Goal: Task Accomplishment & Management: Complete application form

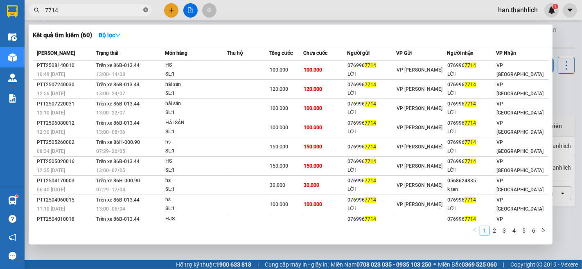
click at [145, 9] on icon "close-circle" at bounding box center [145, 9] width 5 height 5
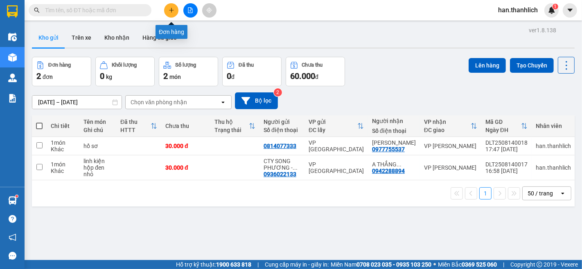
click at [174, 11] on button at bounding box center [171, 10] width 14 height 14
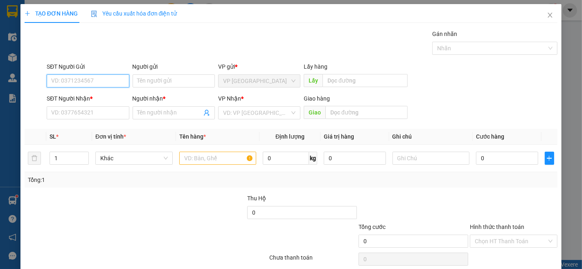
click at [71, 79] on input "SĐT Người Gửi" at bounding box center [88, 81] width 82 height 13
type input "0868293838"
click at [72, 100] on div "0868293838 - ANH THIỆU" at bounding box center [91, 97] width 81 height 9
type input "[PERSON_NAME]"
type input "0327776743"
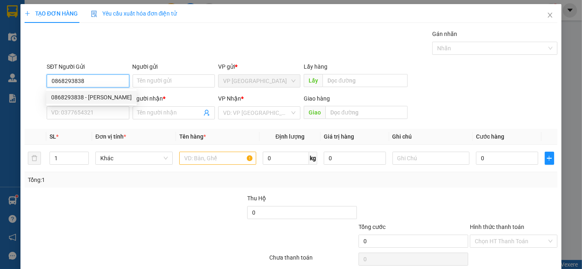
type input "quyên"
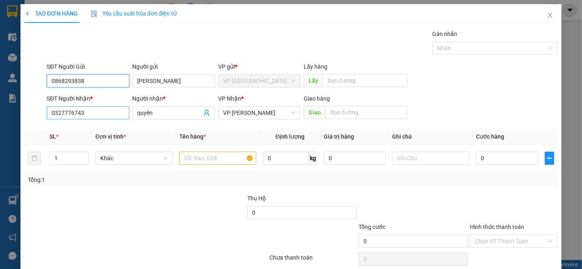
type input "0868293838"
click at [93, 112] on input "0327776743" at bounding box center [88, 112] width 82 height 13
type input "0974777642"
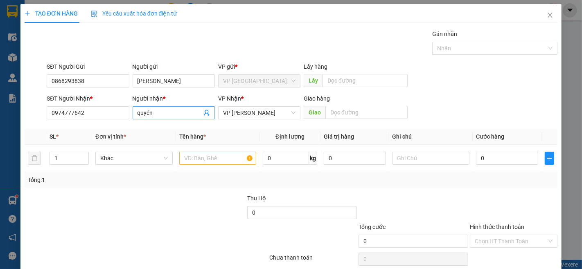
click at [163, 114] on input "quyên" at bounding box center [170, 112] width 64 height 9
click at [165, 115] on input "quyên" at bounding box center [170, 112] width 64 height 9
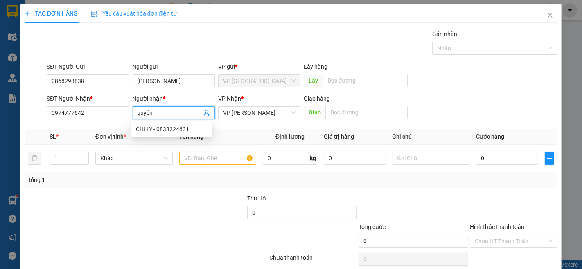
click at [165, 115] on input "quyên" at bounding box center [170, 112] width 64 height 9
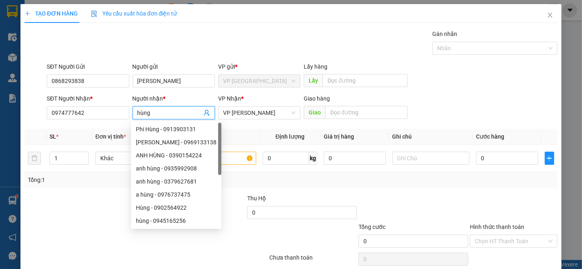
type input "hùng"
click at [455, 80] on div "SĐT Người Gửi 0868293838 Người gửi ANH THIỆU VP gửi * VP Đà Lạt Lấy hàng Lấy" at bounding box center [302, 76] width 514 height 29
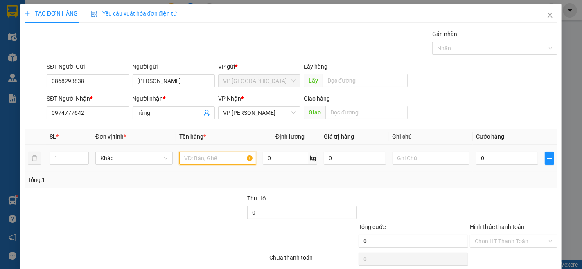
click at [222, 156] on input "text" at bounding box center [217, 158] width 77 height 13
type input "hồ sơ"
click at [497, 160] on input "0" at bounding box center [507, 158] width 62 height 13
type input "3"
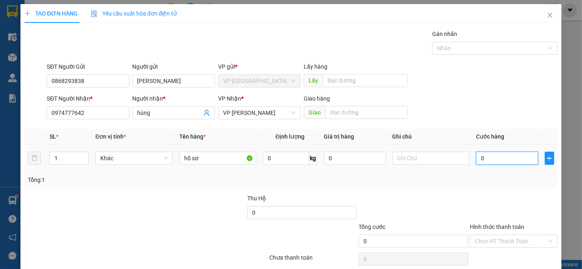
type input "3"
type input "30"
type input "300"
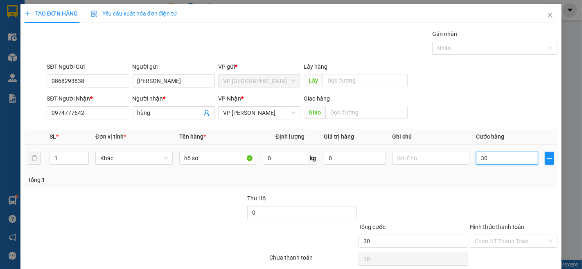
type input "300"
type input "3.000"
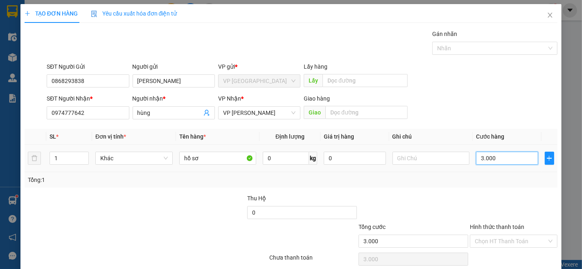
type input "30.000"
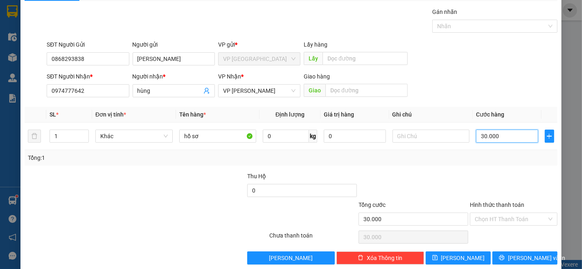
scroll to position [33, 0]
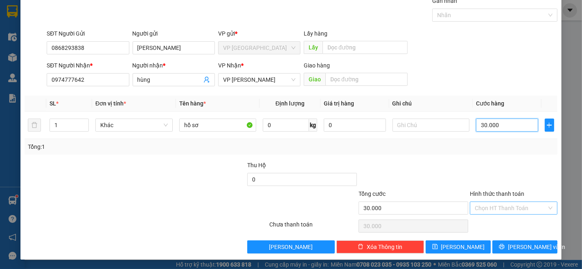
type input "30.000"
click at [504, 206] on input "Hình thức thanh toán" at bounding box center [511, 208] width 72 height 12
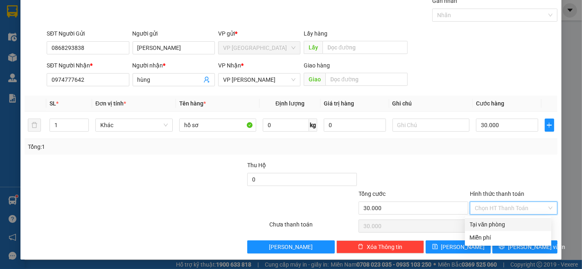
click at [508, 220] on div "Tại văn phòng" at bounding box center [508, 224] width 77 height 9
type input "0"
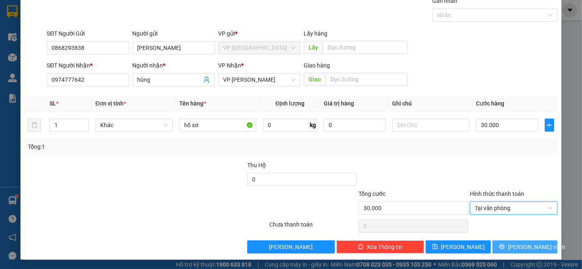
click at [515, 244] on span "[PERSON_NAME] và In" at bounding box center [536, 247] width 57 height 9
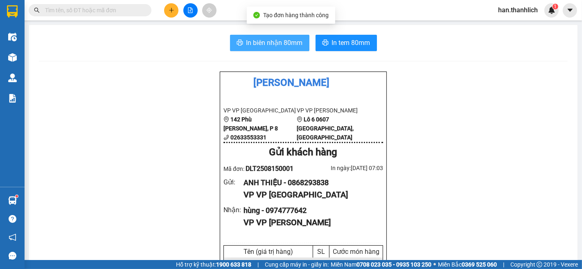
click at [270, 37] on button "In biên nhận 80mm" at bounding box center [269, 43] width 79 height 16
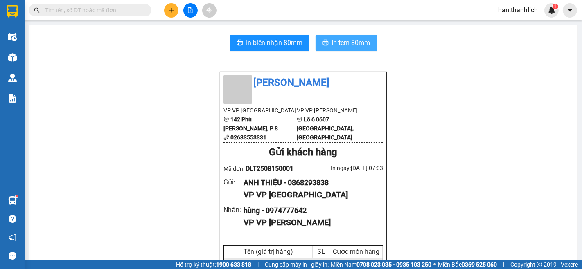
click at [330, 35] on button "In tem 80mm" at bounding box center [346, 43] width 61 height 16
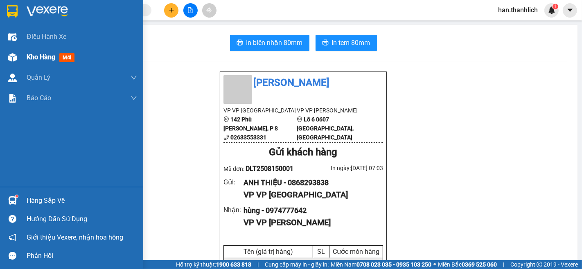
click at [16, 52] on div at bounding box center [12, 57] width 14 height 14
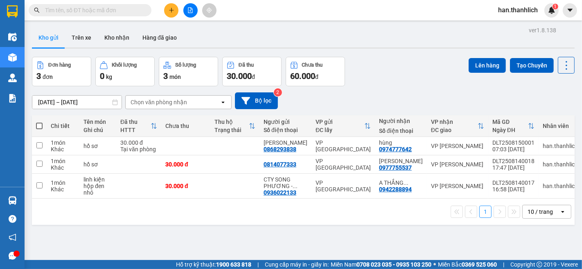
click at [177, 10] on button at bounding box center [171, 10] width 14 height 14
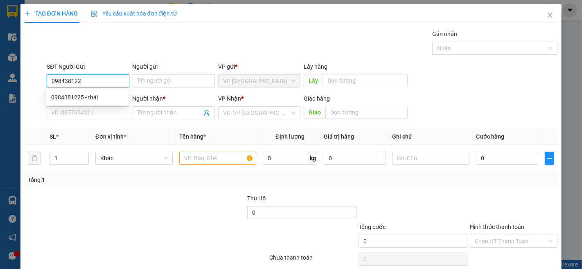
type input "0984381225"
click at [81, 102] on div "0984381225 - thái" at bounding box center [86, 97] width 81 height 13
type input "thái"
type input "0867129150"
type input "hoa"
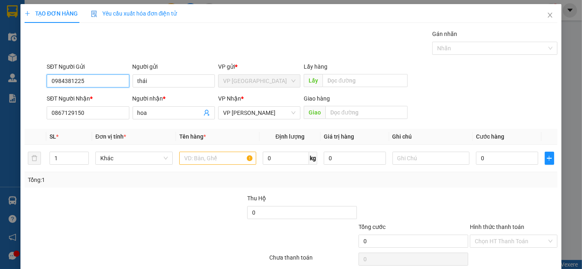
click at [108, 77] on input "0984381225" at bounding box center [88, 81] width 82 height 13
type input "0984381225"
drag, startPoint x: 108, startPoint y: 77, endPoint x: 84, endPoint y: 43, distance: 41.5
click at [84, 43] on div "Gói vận chuyển * Tiêu chuẩn Gán nhãn Nhãn" at bounding box center [302, 43] width 514 height 29
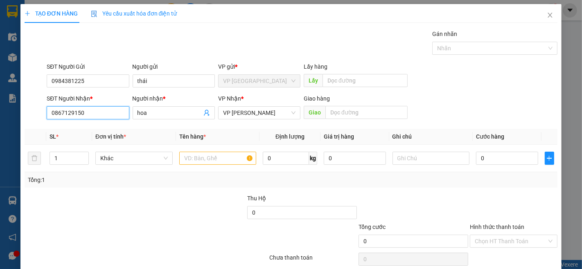
click at [116, 114] on input "0867129150" at bounding box center [88, 112] width 82 height 13
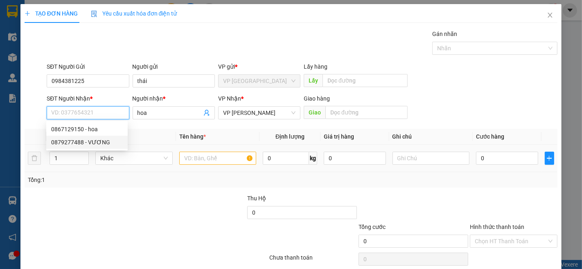
drag, startPoint x: 108, startPoint y: 141, endPoint x: 148, endPoint y: 148, distance: 41.1
click at [108, 141] on div "0879277488 - VƯƠNG" at bounding box center [87, 142] width 72 height 9
type input "0879277488"
type input "VƯƠNG"
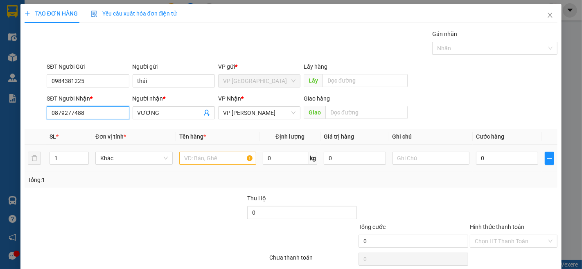
type input "0879277488"
drag, startPoint x: 195, startPoint y: 160, endPoint x: 195, endPoint y: 165, distance: 4.5
click at [195, 160] on input "text" at bounding box center [217, 158] width 77 height 13
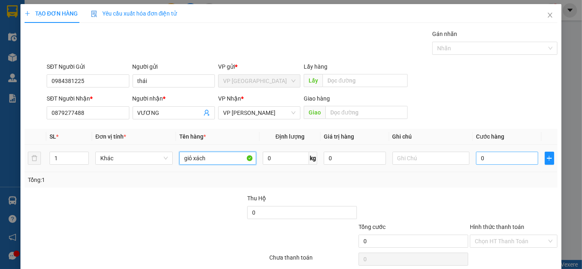
type input "giỏ xách"
drag, startPoint x: 486, startPoint y: 154, endPoint x: 482, endPoint y: 157, distance: 4.4
click at [486, 154] on input "0" at bounding box center [507, 158] width 62 height 13
type input "3"
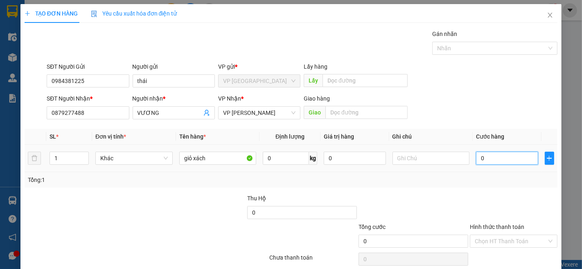
type input "3"
type input "30"
type input "300"
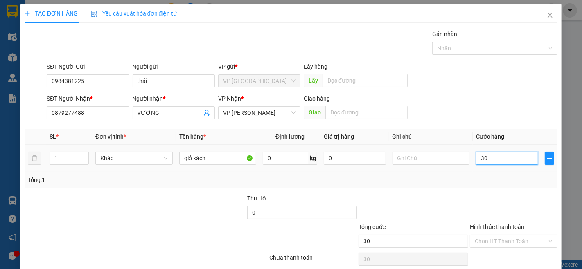
type input "300"
type input "3.000"
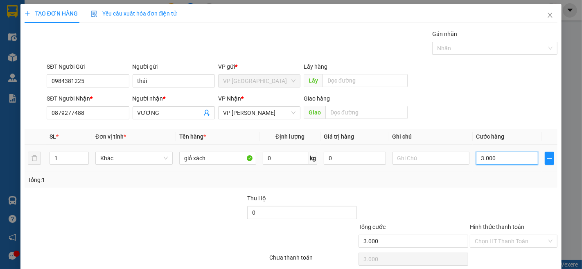
type input "30.000"
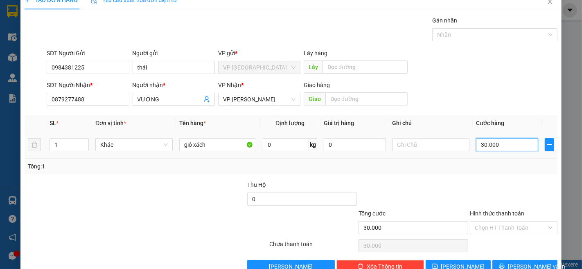
scroll to position [33, 0]
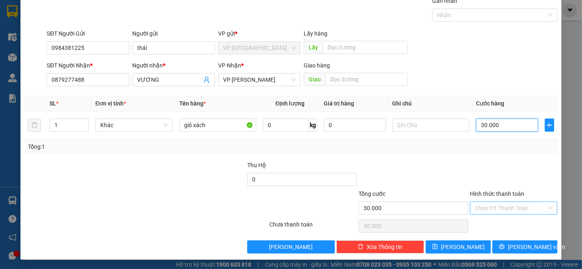
type input "30.000"
click at [513, 210] on input "Hình thức thanh toán" at bounding box center [511, 208] width 72 height 12
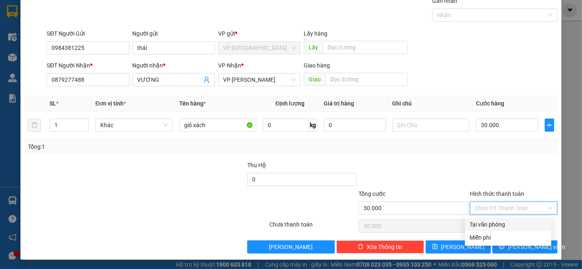
click at [512, 224] on div "Tại văn phòng" at bounding box center [508, 224] width 77 height 9
type input "0"
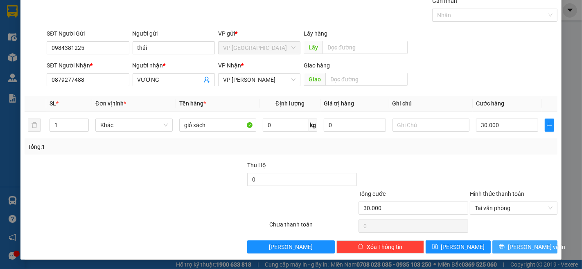
click at [518, 244] on span "[PERSON_NAME] và In" at bounding box center [536, 247] width 57 height 9
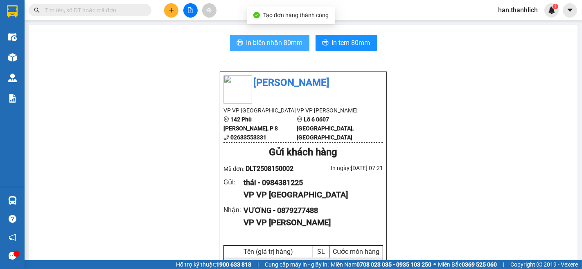
click at [251, 40] on span "In biên nhận 80mm" at bounding box center [274, 43] width 56 height 10
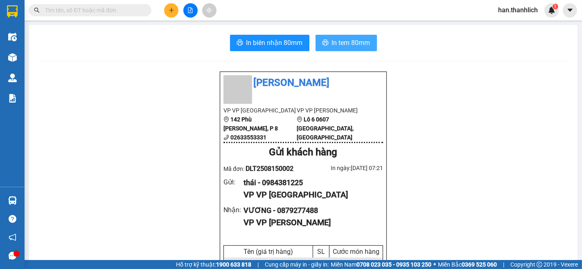
click at [351, 43] on span "In tem 80mm" at bounding box center [351, 43] width 38 height 10
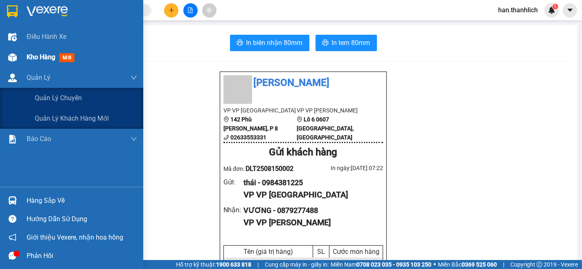
click at [10, 56] on img at bounding box center [12, 57] width 9 height 9
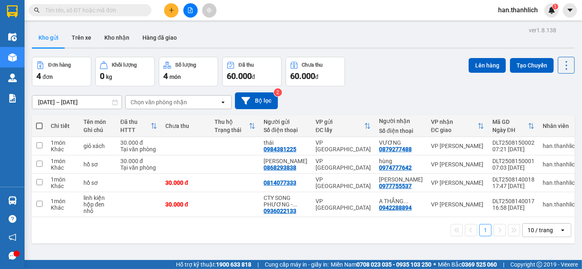
click at [170, 10] on icon "plus" at bounding box center [171, 10] width 5 height 0
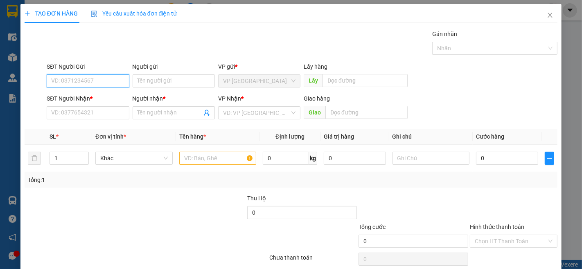
click at [64, 81] on input "SĐT Người Gửi" at bounding box center [88, 81] width 82 height 13
click at [69, 96] on div "0945569088" at bounding box center [87, 97] width 72 height 9
type input "0945569088"
type input "0938477226"
type input "0937017972"
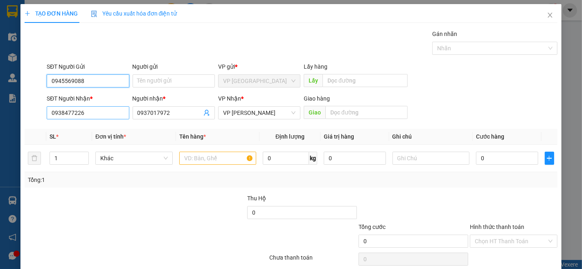
type input "0945569088"
click at [119, 113] on input "0938477226" at bounding box center [88, 112] width 82 height 13
type input "0877706990"
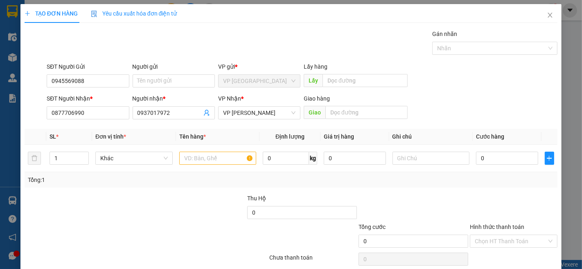
click at [187, 106] on div "Người nhận *" at bounding box center [174, 100] width 82 height 12
click at [184, 111] on input "0937017972" at bounding box center [170, 112] width 64 height 9
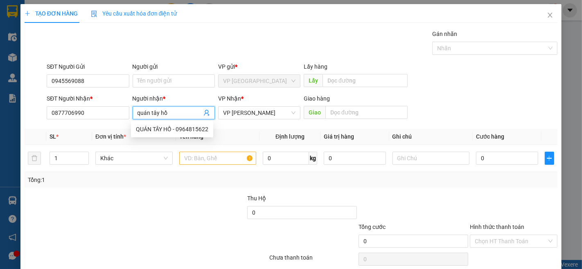
type input "quán tây hồ"
click at [468, 95] on div "SĐT Người Nhận * 0877706990 Người nhận * quán tây hồ VP Nhận * VP [PERSON_NAME]…" at bounding box center [302, 108] width 514 height 29
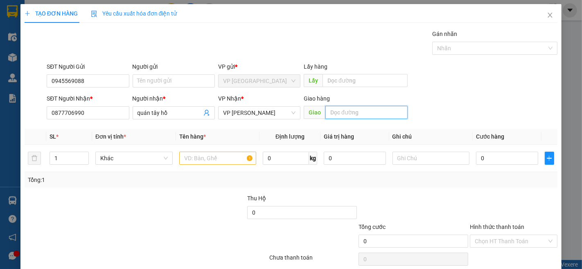
click at [377, 108] on input "text" at bounding box center [366, 112] width 82 height 13
click at [357, 108] on input "text" at bounding box center [366, 112] width 82 height 13
type input "sông lũy"
click at [210, 156] on input "text" at bounding box center [217, 158] width 77 height 13
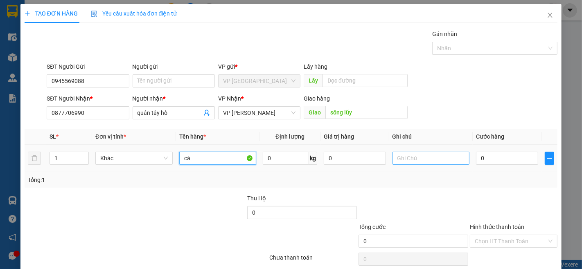
type input "cá"
click at [436, 157] on input "text" at bounding box center [431, 158] width 77 height 13
type input "thùng xốp"
click at [517, 154] on input "0" at bounding box center [507, 158] width 62 height 13
type input "3"
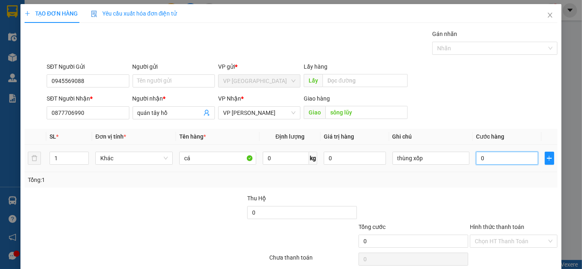
type input "3"
type input "30"
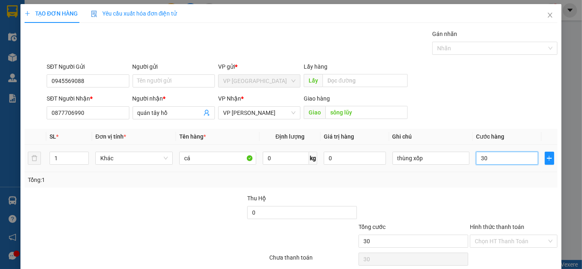
type input "300"
type input "3.000"
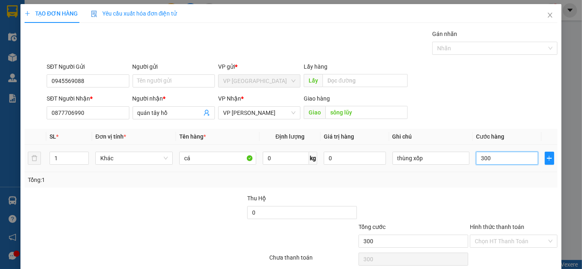
type input "3.000"
type input "30.000"
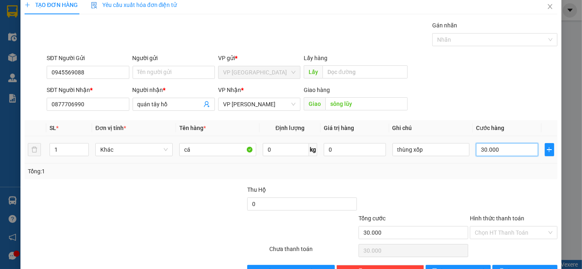
scroll to position [33, 0]
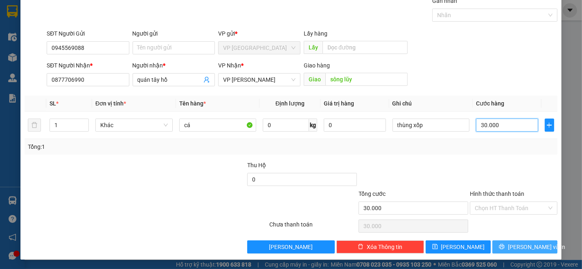
type input "30.000"
click at [525, 245] on span "[PERSON_NAME] và In" at bounding box center [536, 247] width 57 height 9
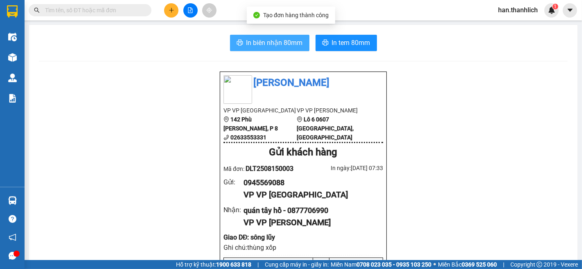
click at [266, 39] on span "In biên nhận 80mm" at bounding box center [274, 43] width 56 height 10
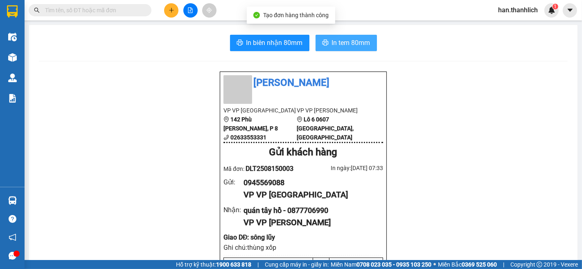
click at [354, 45] on span "In tem 80mm" at bounding box center [351, 43] width 38 height 10
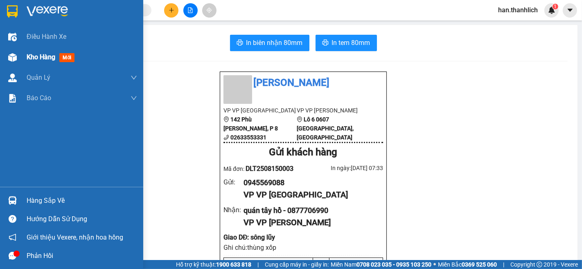
click at [27, 56] on span "Kho hàng" at bounding box center [41, 57] width 29 height 8
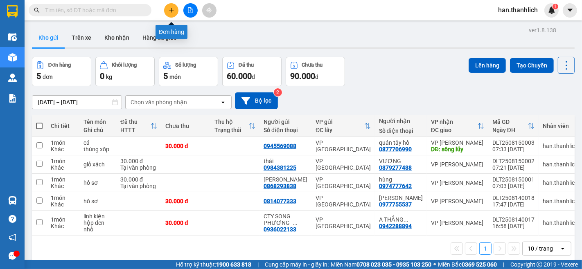
click at [169, 11] on icon "plus" at bounding box center [172, 10] width 6 height 6
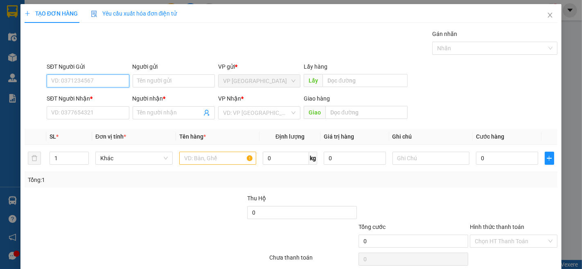
click at [93, 78] on input "SĐT Người Gửi" at bounding box center [88, 81] width 82 height 13
click at [88, 77] on input "0979597718" at bounding box center [88, 81] width 82 height 13
click at [90, 77] on input "0979597718" at bounding box center [88, 81] width 82 height 13
click at [91, 80] on input "0979597718" at bounding box center [88, 81] width 82 height 13
click at [94, 87] on input "0979597718" at bounding box center [88, 81] width 82 height 13
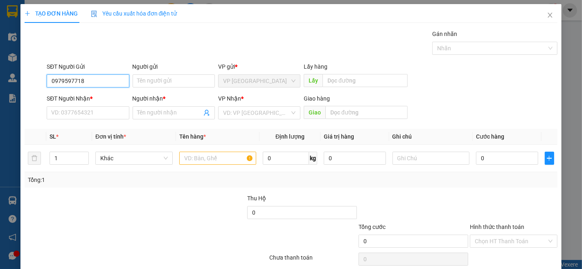
type input "0979597718"
click at [97, 93] on form "SĐT Người Gửi 0979597718 Người gửi Tên người gửi VP gửi * VP Đà Lạt Lấy hàng Lấ…" at bounding box center [291, 92] width 533 height 61
click at [105, 79] on input "0979597718" at bounding box center [88, 81] width 82 height 13
click at [106, 114] on input "SĐT Người Nhận *" at bounding box center [88, 112] width 82 height 13
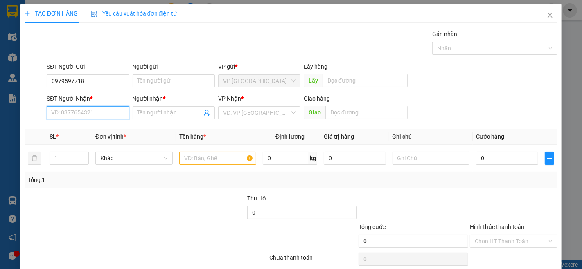
paste input "0979597718"
type input "0979597718"
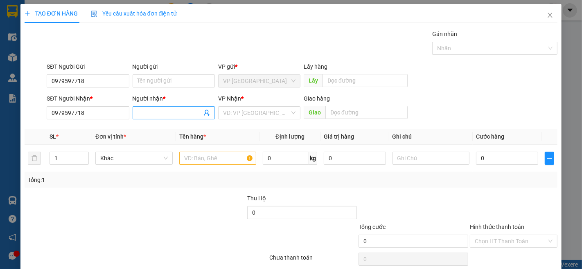
click at [151, 115] on input "Người nhận *" at bounding box center [170, 112] width 64 height 9
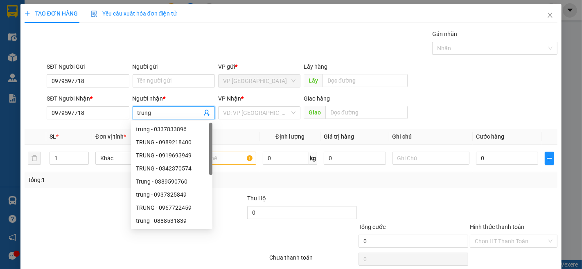
type input "trung"
click at [445, 85] on div "SĐT Người Gửi 0979597718 Người gửi Tên người gửi VP gửi * VP Đà Lạt Lấy hàng Lấy" at bounding box center [302, 76] width 514 height 29
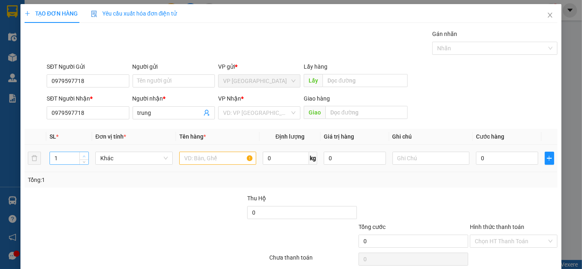
click at [83, 154] on span "up" at bounding box center [84, 156] width 5 height 5
type input "2"
click at [208, 160] on input "text" at bounding box center [217, 158] width 77 height 13
type input "1vali +1 giỏ"
click at [490, 162] on input "0" at bounding box center [507, 158] width 62 height 13
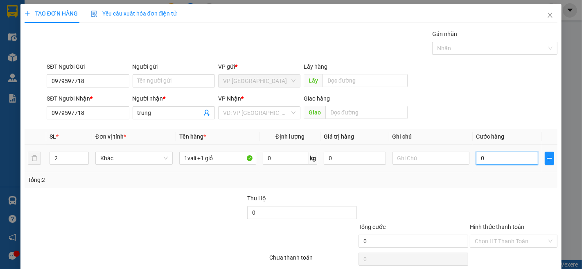
type input "8"
type input "80"
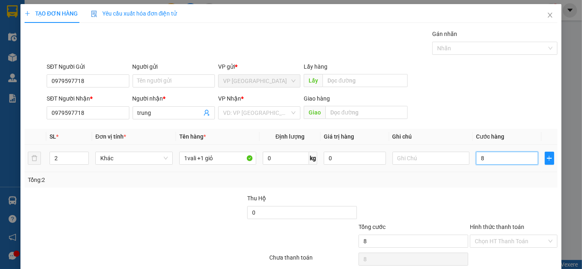
type input "80"
type input "800"
type input "8.000"
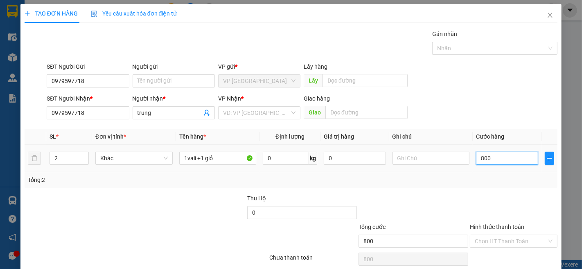
type input "8.000"
type input "80.000"
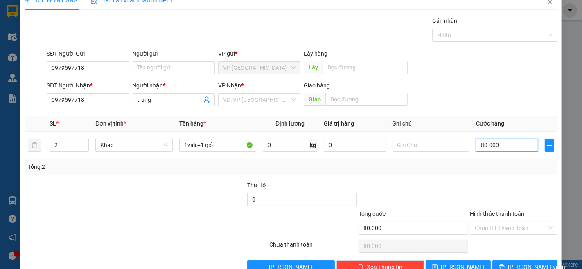
scroll to position [33, 0]
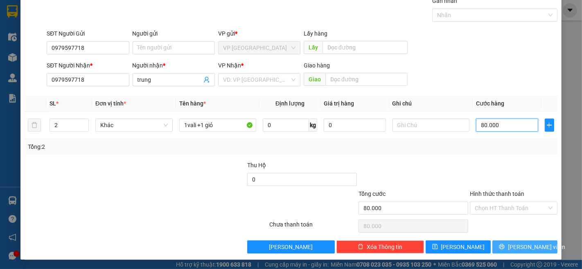
type input "80.000"
click at [530, 246] on span "[PERSON_NAME] và In" at bounding box center [536, 247] width 57 height 9
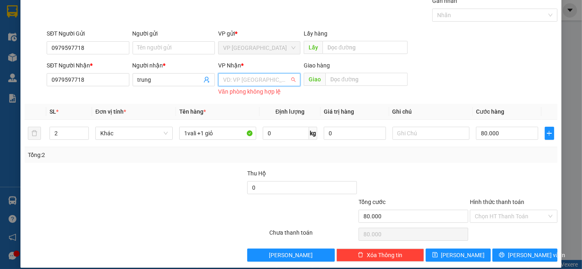
click at [251, 83] on input "search" at bounding box center [256, 80] width 67 height 12
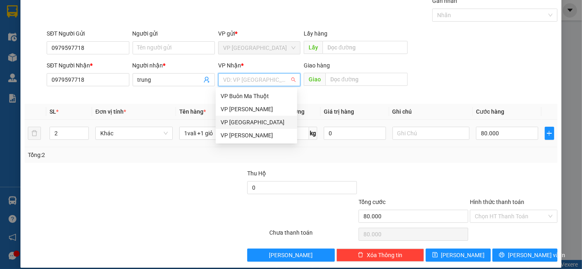
click at [236, 124] on div "VP [GEOGRAPHIC_DATA]" at bounding box center [257, 122] width 72 height 9
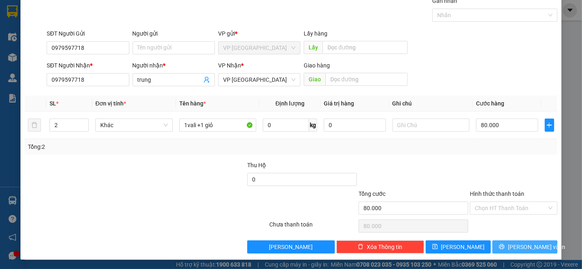
click at [532, 248] on span "[PERSON_NAME] và In" at bounding box center [536, 247] width 57 height 9
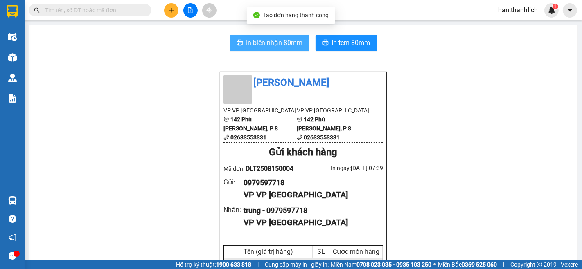
click at [243, 49] on button "In biên nhận 80mm" at bounding box center [269, 43] width 79 height 16
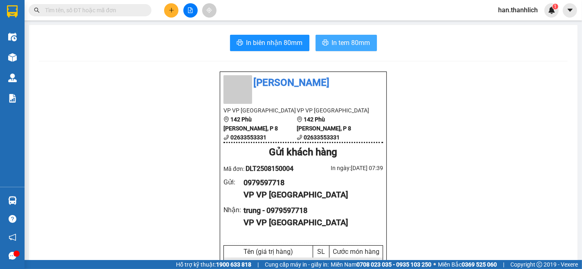
click at [340, 42] on span "In tem 80mm" at bounding box center [351, 43] width 38 height 10
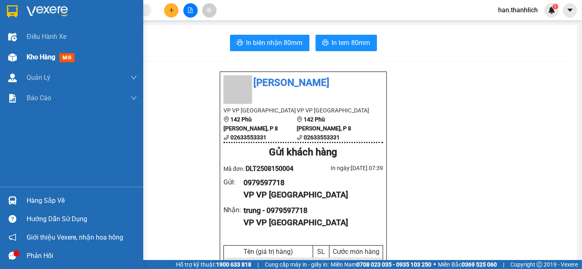
click at [25, 55] on div "Kho hàng mới" at bounding box center [71, 57] width 143 height 20
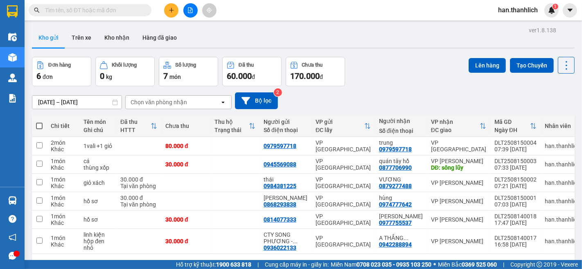
click at [168, 14] on button at bounding box center [171, 10] width 14 height 14
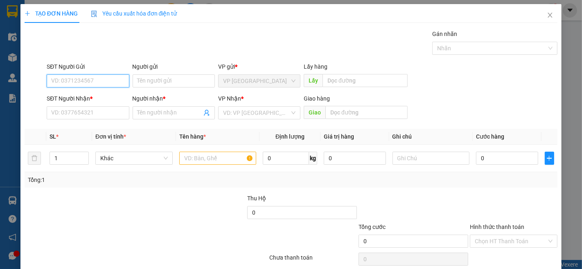
click at [95, 79] on input "SĐT Người Gửi" at bounding box center [88, 81] width 82 height 13
click at [77, 98] on div "0903747232 - [PERSON_NAME]" at bounding box center [91, 97] width 81 height 9
type input "0903747232"
type input "[PERSON_NAME]"
type input "0343098555"
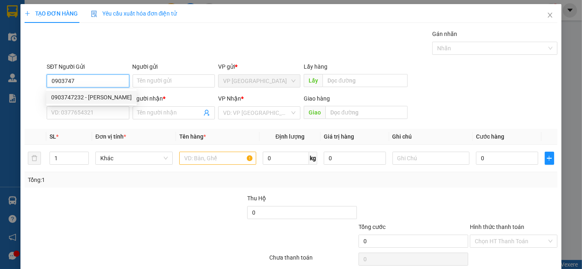
type input "NAM HEO DẦU"
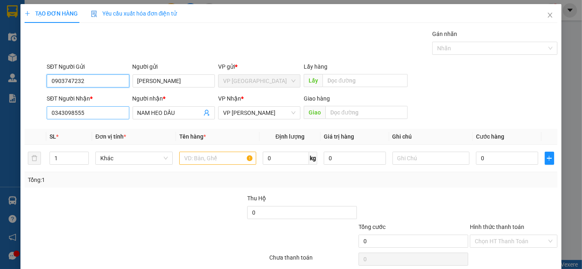
type input "0903747232"
click at [103, 115] on input "0343098555" at bounding box center [88, 112] width 82 height 13
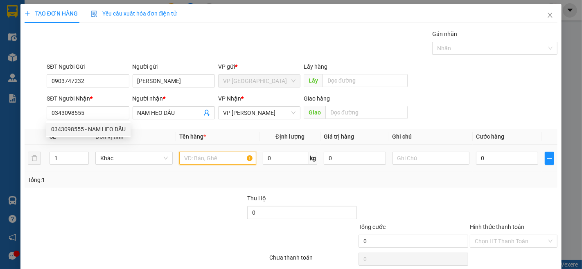
click at [218, 161] on input "text" at bounding box center [217, 158] width 77 height 13
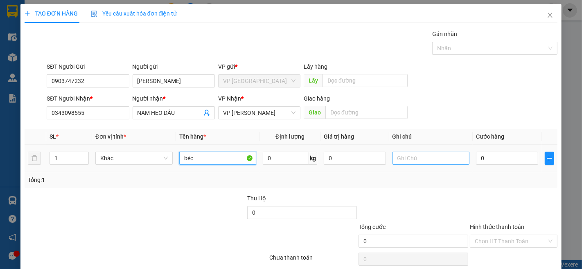
type input "béc"
click at [452, 161] on input "text" at bounding box center [431, 158] width 77 height 13
type input "thùng giấy"
click at [495, 155] on input "0" at bounding box center [507, 158] width 62 height 13
type input "1"
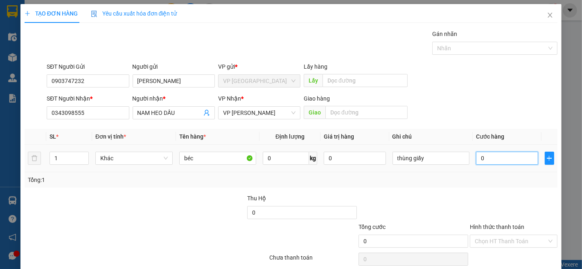
type input "1"
type input "10"
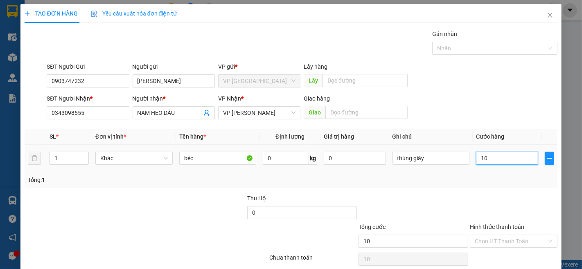
type input "100"
type input "1.000"
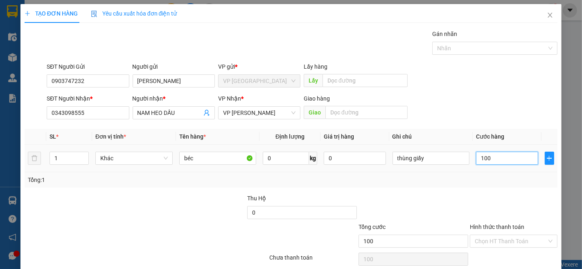
type input "1.000"
type input "10.000"
type input "100.000"
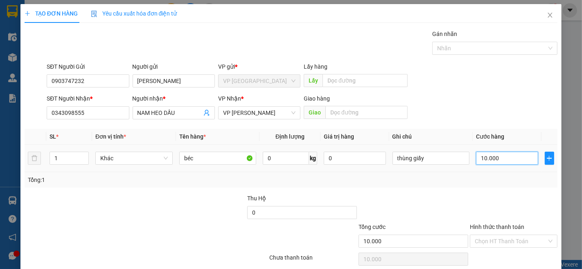
type input "100.000"
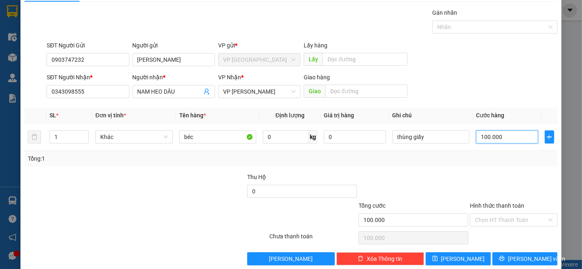
scroll to position [33, 0]
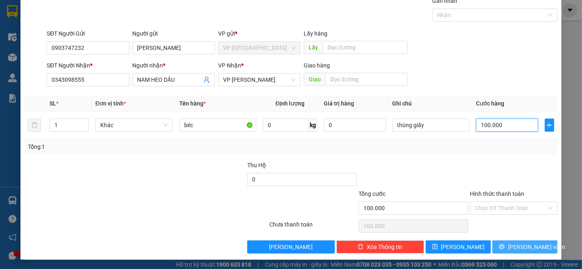
type input "100.000"
click at [517, 251] on span "[PERSON_NAME] và In" at bounding box center [536, 247] width 57 height 9
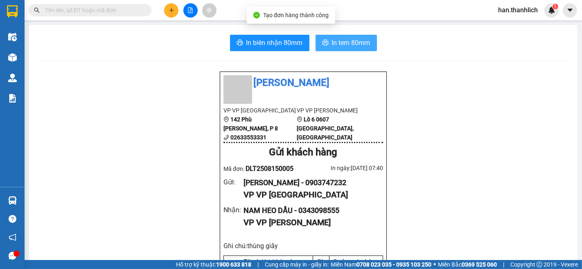
click at [345, 42] on span "In tem 80mm" at bounding box center [351, 43] width 38 height 10
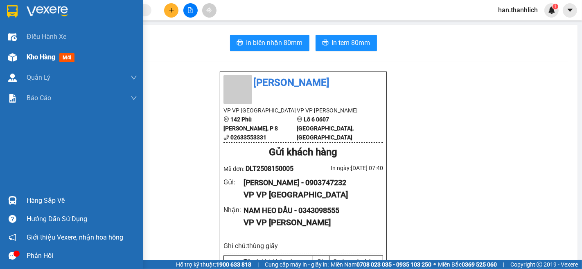
click at [32, 53] on span "Kho hàng" at bounding box center [41, 57] width 29 height 8
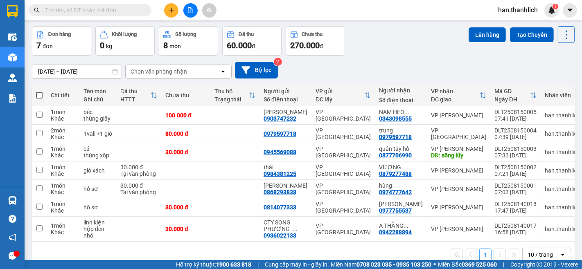
scroll to position [45, 0]
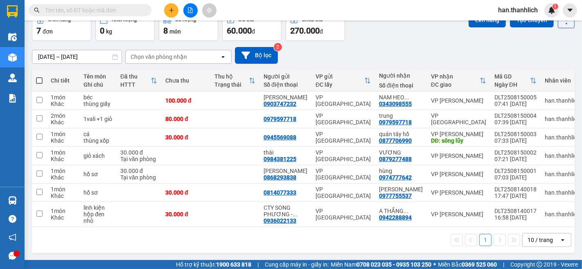
click at [174, 16] on button at bounding box center [171, 10] width 14 height 14
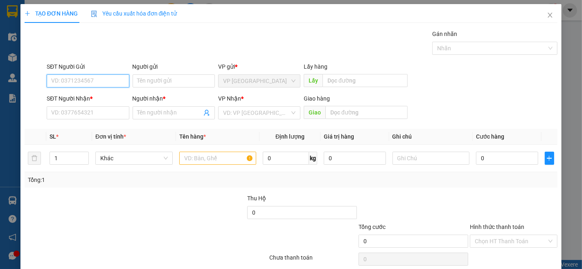
click at [92, 82] on input "SĐT Người Gửi" at bounding box center [88, 81] width 82 height 13
type input "0396976841"
click at [105, 106] on div "SĐT Người Nhận *" at bounding box center [88, 100] width 82 height 12
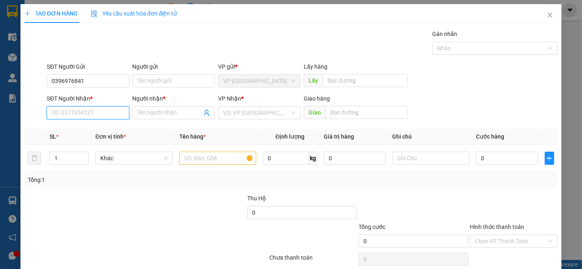
click at [99, 115] on input "SĐT Người Nhận *" at bounding box center [88, 112] width 82 height 13
type input "0826720135"
click at [89, 131] on div "0826720135 - linh" at bounding box center [87, 129] width 72 height 9
type input "linh"
type input "[PERSON_NAME]"
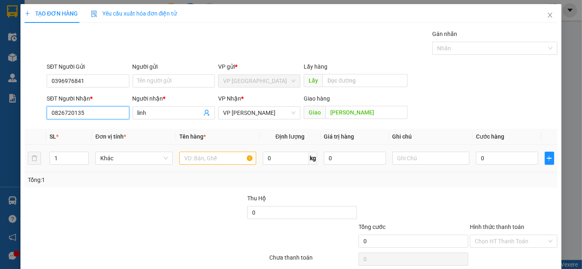
type input "0826720135"
click at [202, 162] on input "text" at bounding box center [217, 158] width 77 height 13
type input "d"
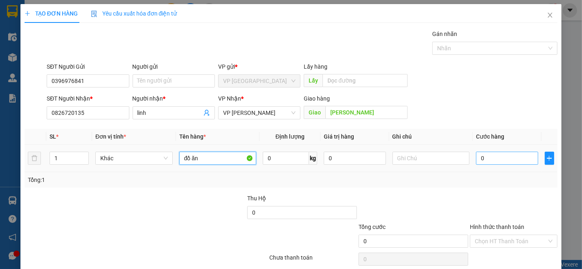
type input "đồ ăn"
click at [493, 157] on input "0" at bounding box center [507, 158] width 62 height 13
type input "3"
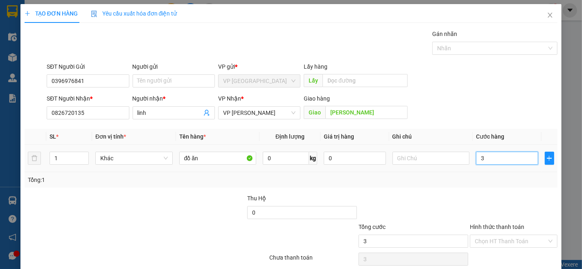
type input "30"
type input "300"
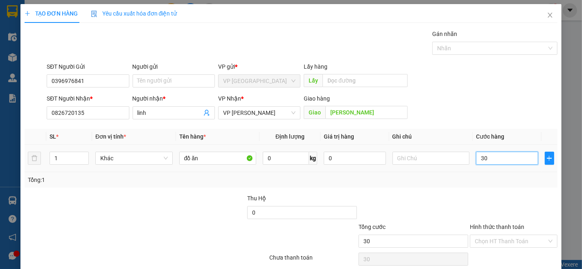
type input "300"
type input "3.000"
type input "30.000"
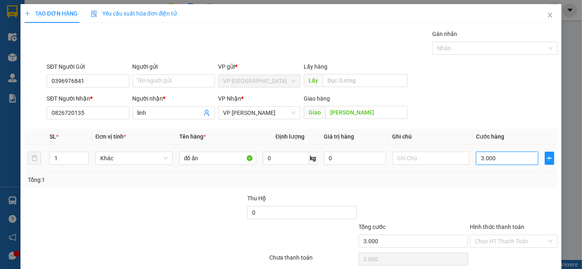
type input "30.000"
drag, startPoint x: 433, startPoint y: 168, endPoint x: 436, endPoint y: 161, distance: 7.8
click at [434, 167] on td at bounding box center [431, 158] width 84 height 27
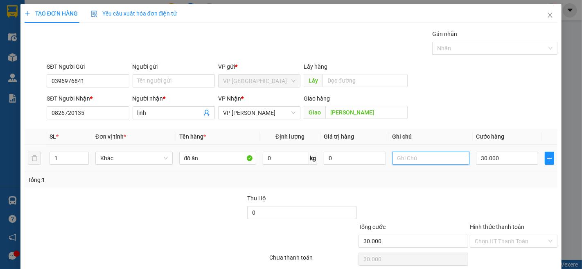
click at [436, 160] on input "text" at bounding box center [431, 158] width 77 height 13
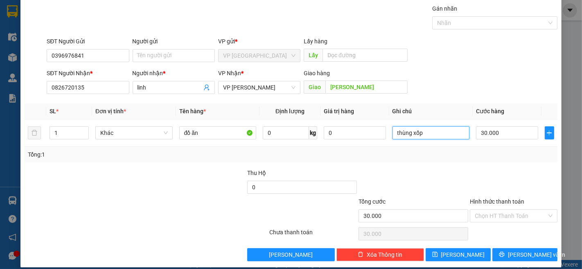
scroll to position [33, 0]
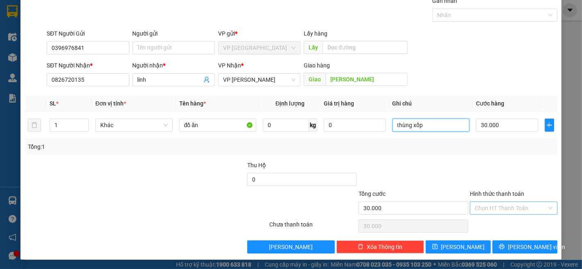
type input "thùng xốp"
click at [507, 212] on input "Hình thức thanh toán" at bounding box center [511, 208] width 72 height 12
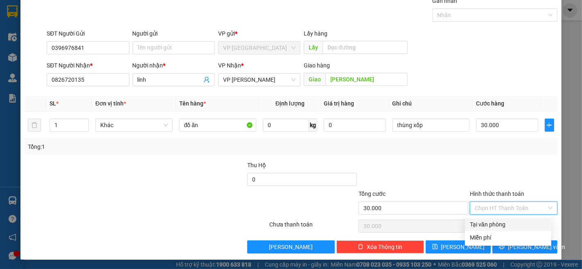
click at [505, 224] on div "Tại văn phòng" at bounding box center [508, 224] width 77 height 9
type input "0"
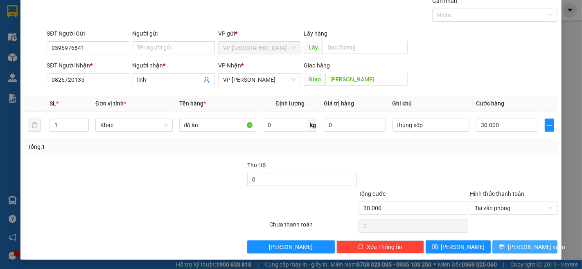
click at [513, 248] on span "[PERSON_NAME] và In" at bounding box center [536, 247] width 57 height 9
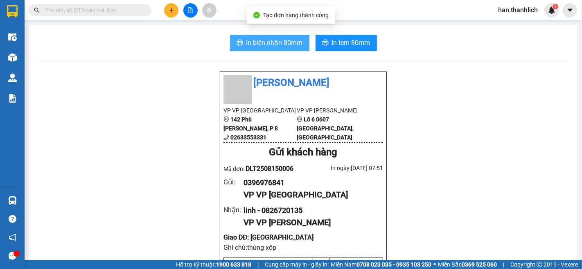
click at [267, 36] on button "In biên nhận 80mm" at bounding box center [269, 43] width 79 height 16
click at [267, 39] on span "In biên nhận 80mm" at bounding box center [274, 43] width 56 height 10
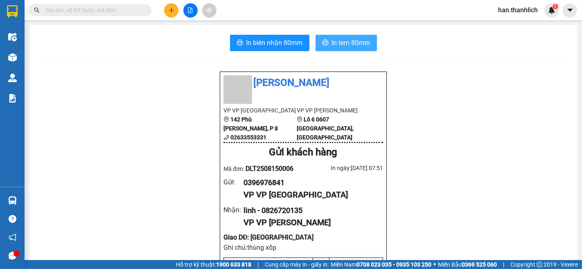
click at [347, 48] on button "In tem 80mm" at bounding box center [346, 43] width 61 height 16
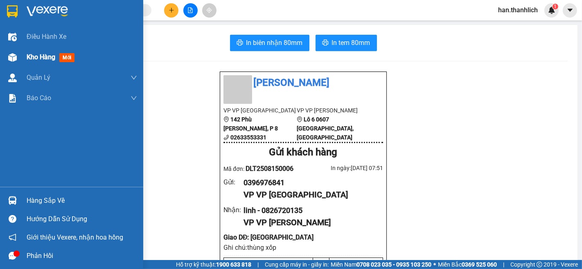
click at [18, 58] on div at bounding box center [12, 57] width 14 height 14
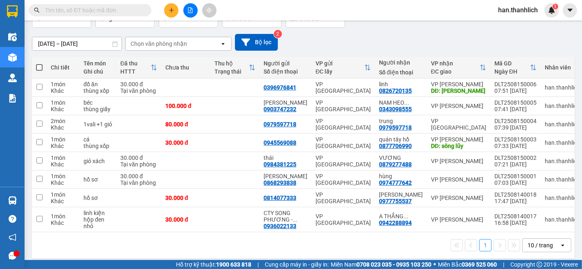
scroll to position [64, 0]
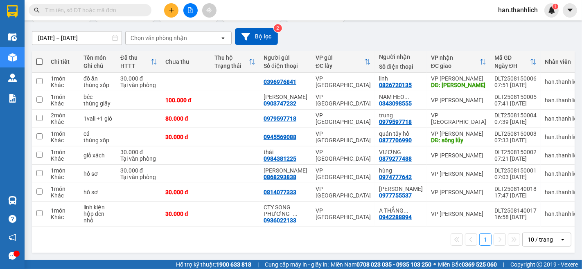
click at [169, 13] on button at bounding box center [171, 10] width 14 height 14
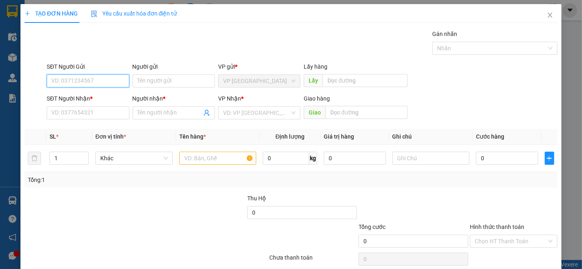
click at [86, 83] on input "SĐT Người Gửi" at bounding box center [88, 81] width 82 height 13
click at [86, 83] on input "0328845351" at bounding box center [88, 81] width 82 height 13
type input "0328845351"
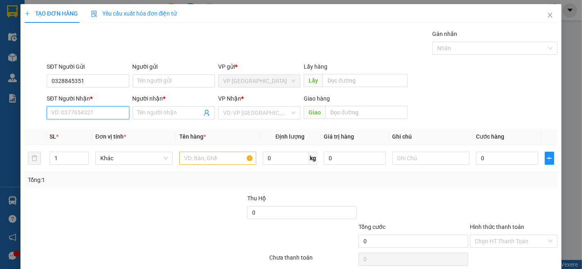
click at [96, 113] on input "SĐT Người Nhận *" at bounding box center [88, 112] width 82 height 13
paste input "0328845351"
type input "0328845351"
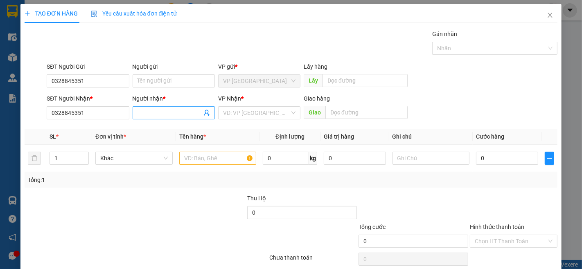
click at [166, 114] on input "Người nhận *" at bounding box center [170, 112] width 64 height 9
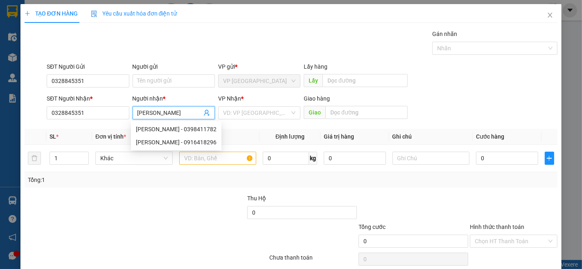
type input "[PERSON_NAME]"
click at [470, 97] on div "SĐT Người Nhận * 0328845351 Người nhận * kim oanh VP Nhận * VD: VP Sài Gòn Giao…" at bounding box center [302, 108] width 514 height 29
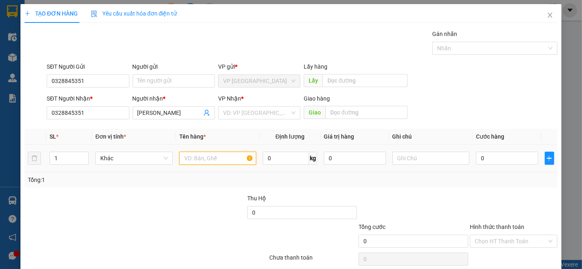
click at [192, 158] on input "text" at bounding box center [217, 158] width 77 height 13
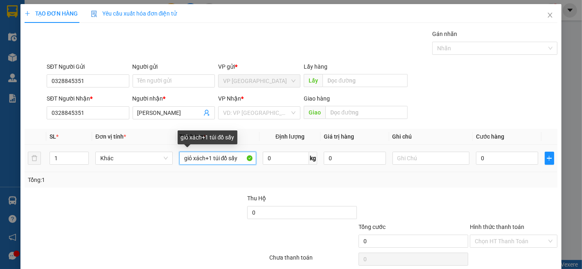
click at [179, 160] on input "giỏ xách+1 túi đồ sấy" at bounding box center [217, 158] width 77 height 13
type input "1giỏ xách+1 túi đồ sấy"
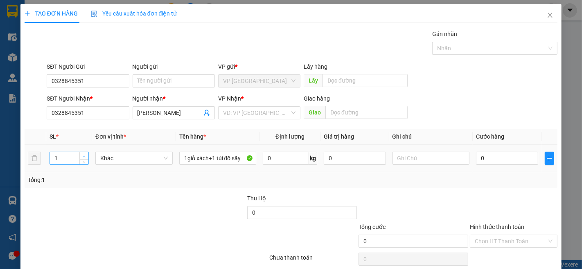
click at [82, 153] on span "Increase Value" at bounding box center [83, 155] width 9 height 7
type input "2"
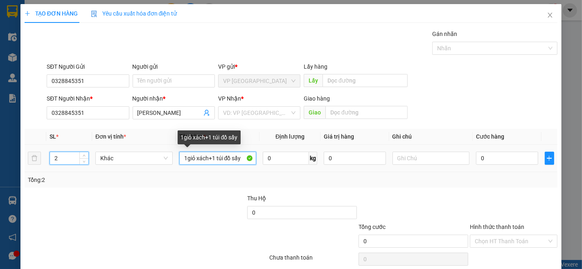
click at [185, 158] on input "1giỏ xách+1 túi đồ sấy" at bounding box center [217, 158] width 77 height 13
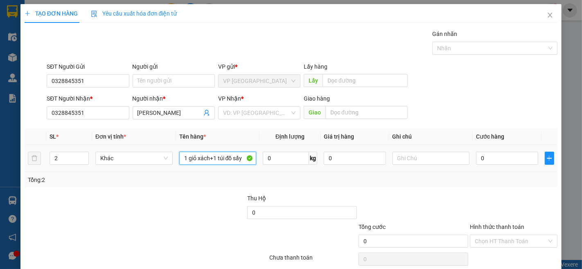
type input "1 giỏ xách+1 túi đồ sấy"
click at [512, 165] on div "0" at bounding box center [507, 158] width 62 height 16
click at [506, 158] on input "0" at bounding box center [507, 158] width 62 height 13
type input "6"
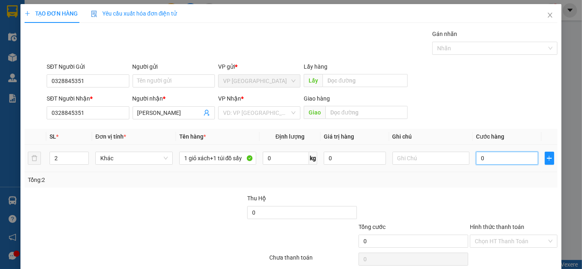
type input "6"
type input "60"
type input "600"
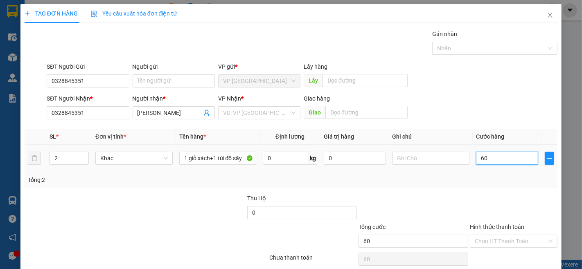
type input "600"
type input "6.000"
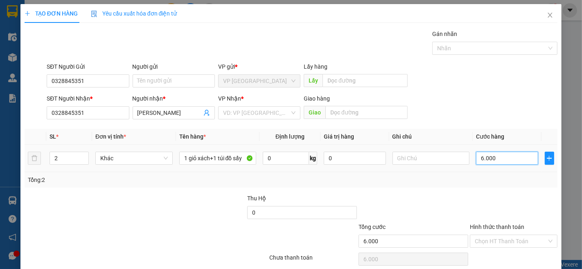
type input "60.000"
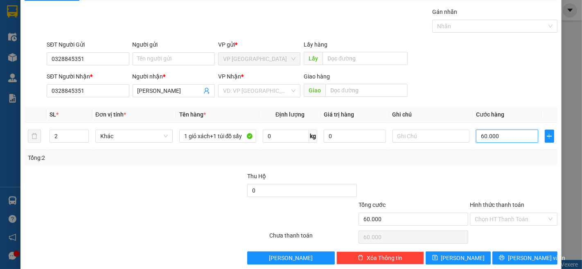
scroll to position [33, 0]
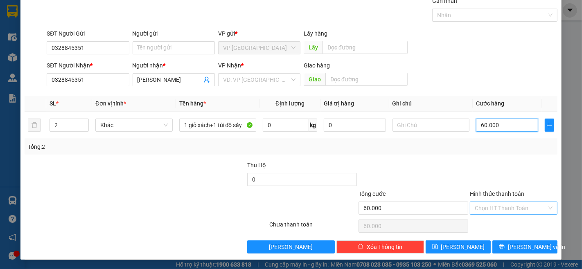
type input "60.000"
click at [518, 213] on input "Hình thức thanh toán" at bounding box center [511, 208] width 72 height 12
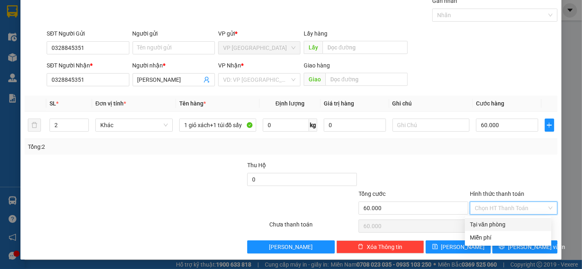
click at [515, 221] on div "Tại văn phòng" at bounding box center [508, 224] width 77 height 9
type input "0"
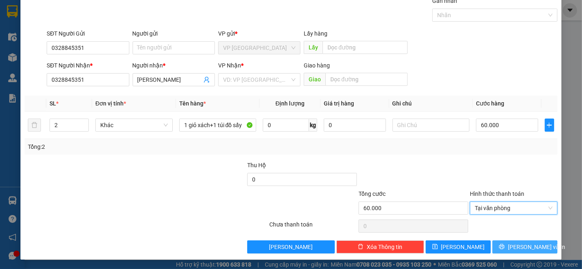
click at [534, 247] on span "[PERSON_NAME] và In" at bounding box center [536, 247] width 57 height 9
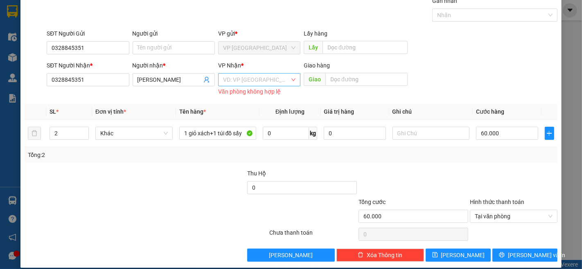
click at [237, 81] on input "search" at bounding box center [256, 80] width 67 height 12
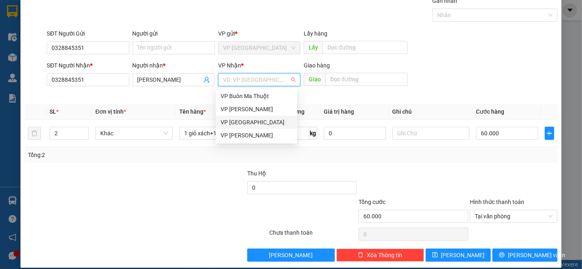
click at [243, 120] on div "VP [GEOGRAPHIC_DATA]" at bounding box center [257, 122] width 72 height 9
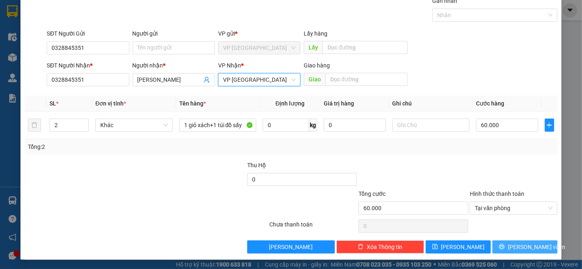
click at [518, 246] on span "[PERSON_NAME] và In" at bounding box center [536, 247] width 57 height 9
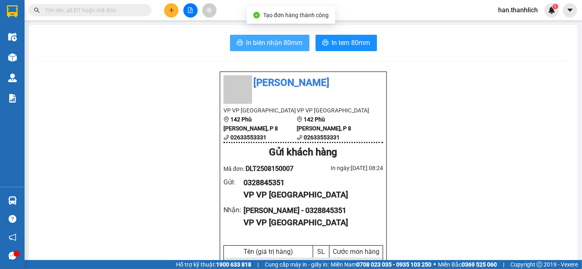
click at [283, 46] on span "In biên nhận 80mm" at bounding box center [274, 43] width 56 height 10
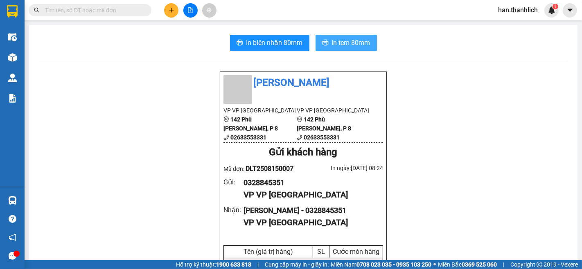
click at [349, 43] on span "In tem 80mm" at bounding box center [351, 43] width 38 height 10
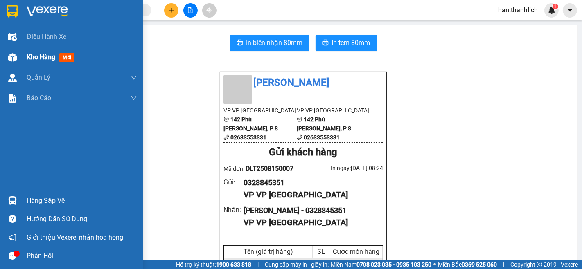
click at [41, 54] on span "Kho hàng" at bounding box center [41, 57] width 29 height 8
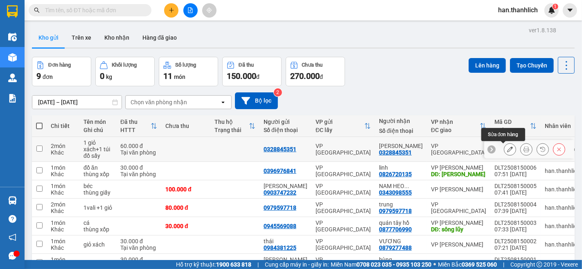
click at [506, 148] on button at bounding box center [509, 149] width 11 height 14
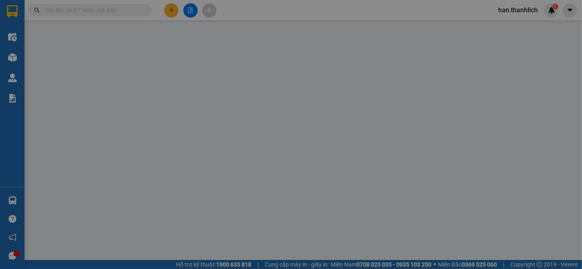
type input "0328845351"
type input "60.000"
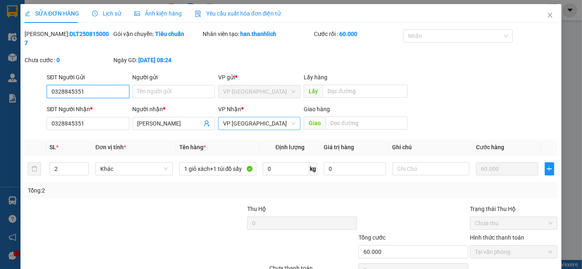
click at [250, 117] on span "VP [GEOGRAPHIC_DATA]" at bounding box center [259, 123] width 72 height 12
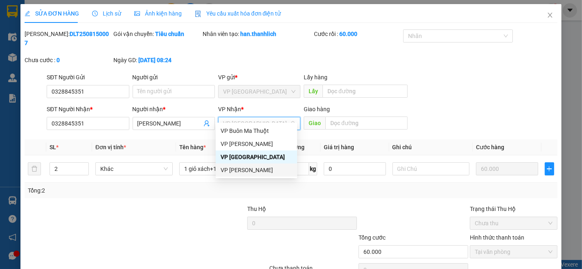
click at [249, 177] on body "Kết quả tìm kiếm ( 0 ) Bộ lọc No Data han.thanhlich 1 Điều hành xe Kho hàng mới…" at bounding box center [291, 134] width 582 height 269
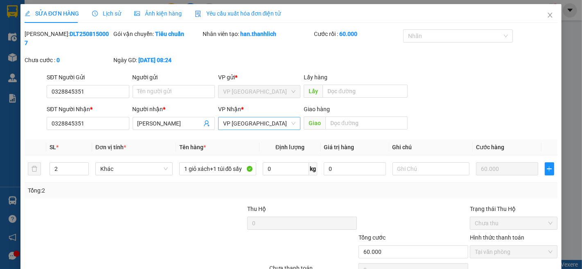
click at [264, 117] on span "VP [GEOGRAPHIC_DATA]" at bounding box center [259, 123] width 72 height 12
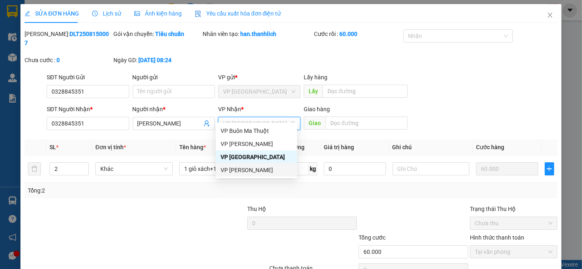
click at [260, 164] on div "VP [PERSON_NAME]" at bounding box center [256, 170] width 81 height 13
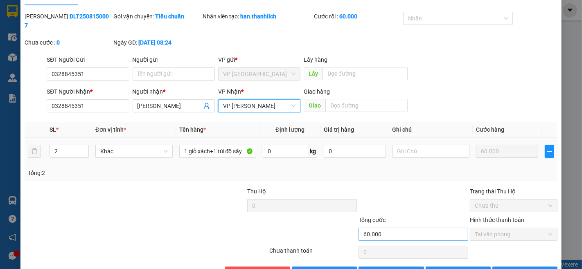
scroll to position [35, 0]
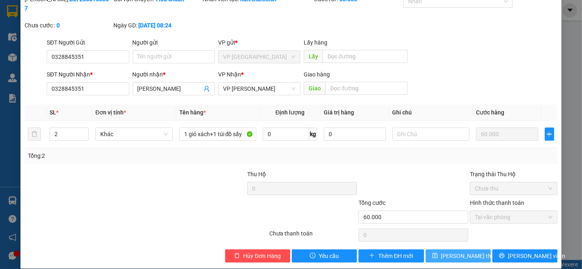
click at [443, 252] on span "[PERSON_NAME] thay đổi" at bounding box center [473, 256] width 65 height 9
